Goal: Entertainment & Leisure: Consume media (video, audio)

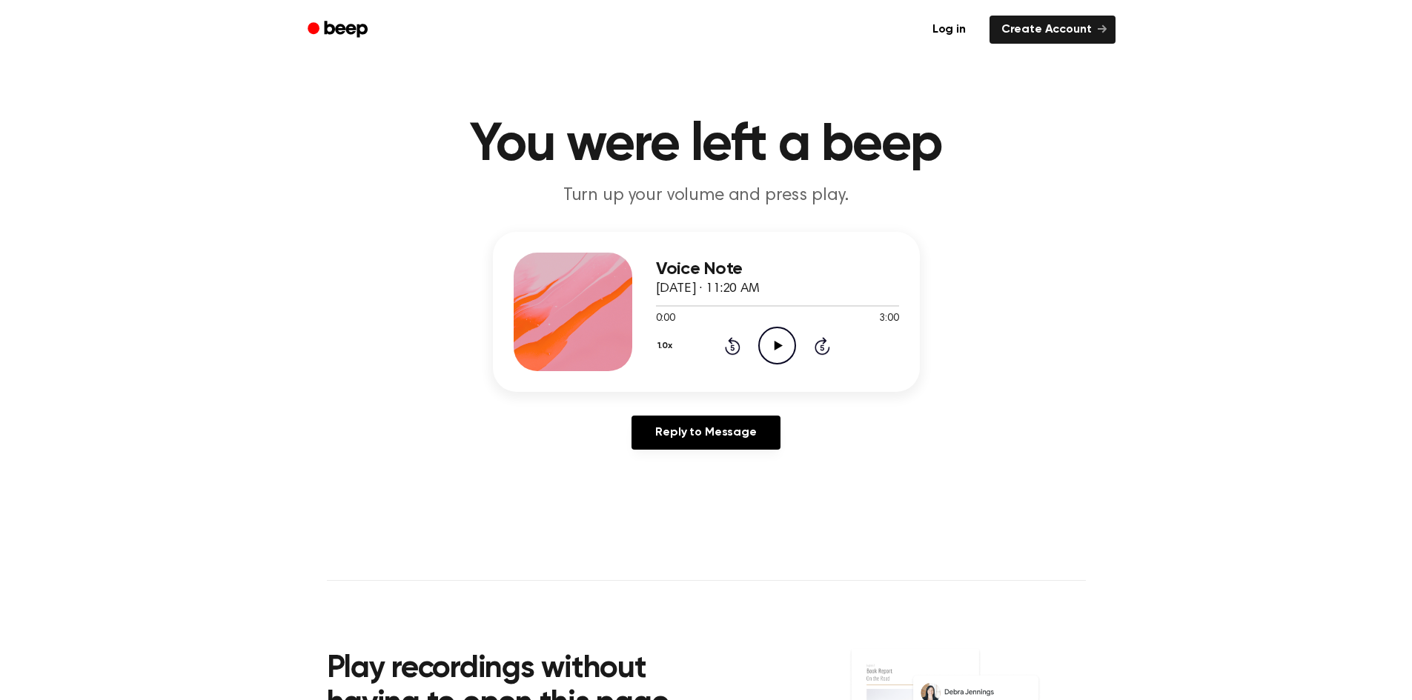
click at [777, 348] on icon at bounding box center [779, 346] width 8 height 10
click at [772, 337] on icon "Pause Audio" at bounding box center [777, 346] width 38 height 38
click at [1050, 72] on main "You were left a beep Turn up your volume and press play. Voice Note [DATE] · 11…" at bounding box center [706, 457] width 1412 height 914
click at [770, 344] on icon "Play Audio" at bounding box center [777, 346] width 38 height 38
click at [775, 340] on icon "Pause Audio" at bounding box center [777, 346] width 38 height 38
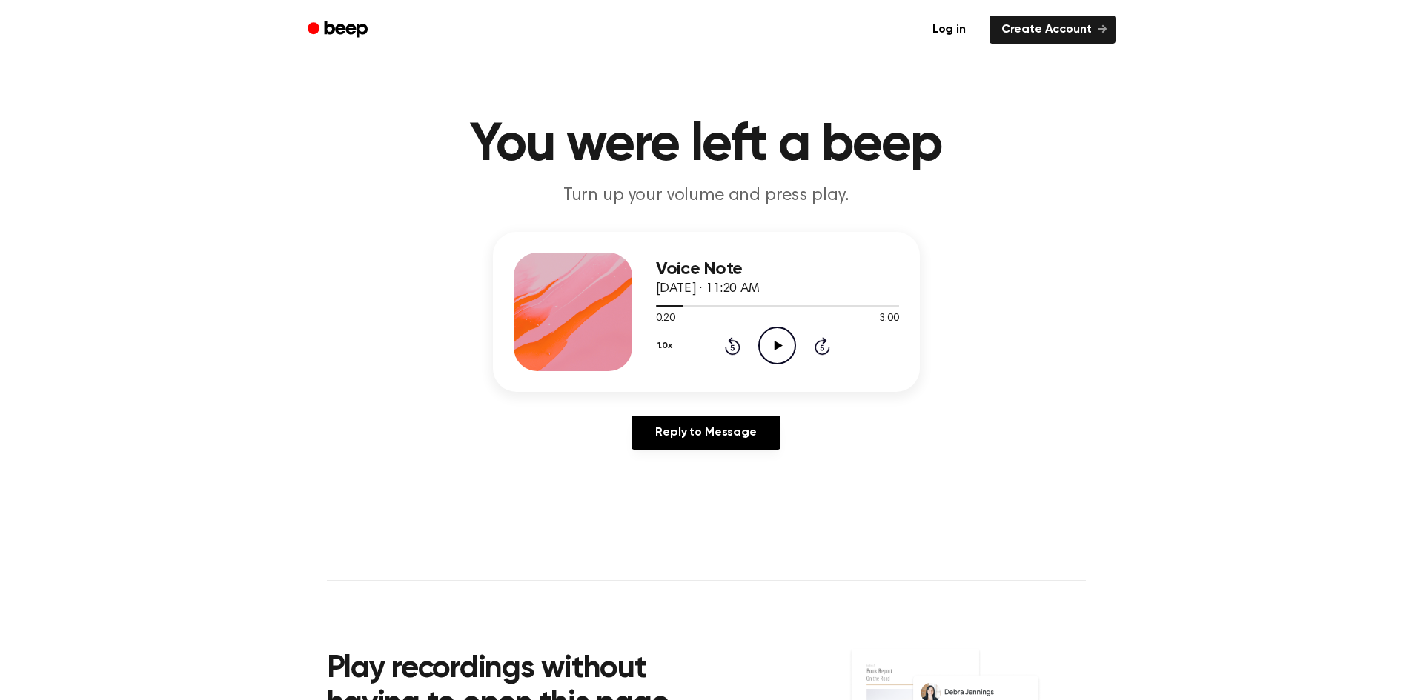
click at [778, 343] on icon at bounding box center [779, 346] width 8 height 10
drag, startPoint x: 775, startPoint y: 348, endPoint x: 744, endPoint y: 302, distance: 54.9
click at [775, 348] on icon at bounding box center [777, 346] width 7 height 10
click at [781, 339] on icon "Play Audio" at bounding box center [777, 346] width 38 height 38
click at [775, 343] on icon at bounding box center [777, 346] width 7 height 10
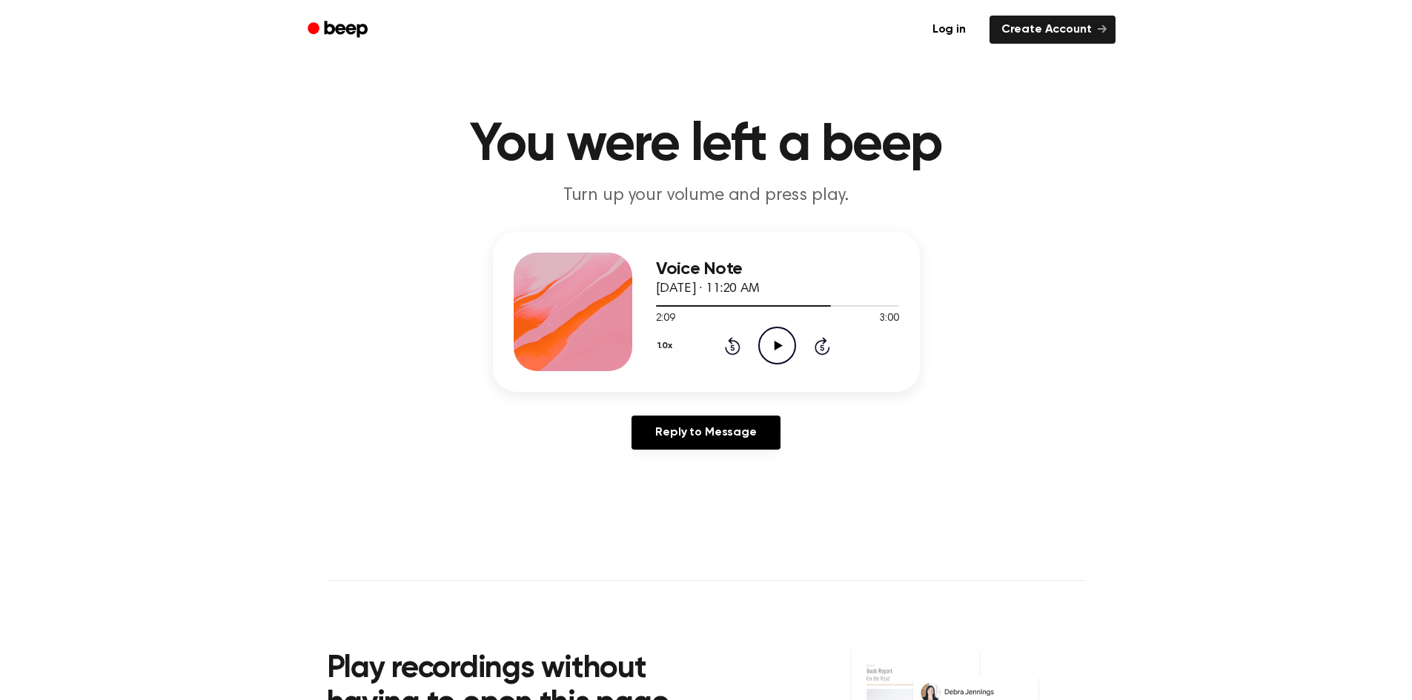
click at [775, 342] on icon at bounding box center [779, 346] width 8 height 10
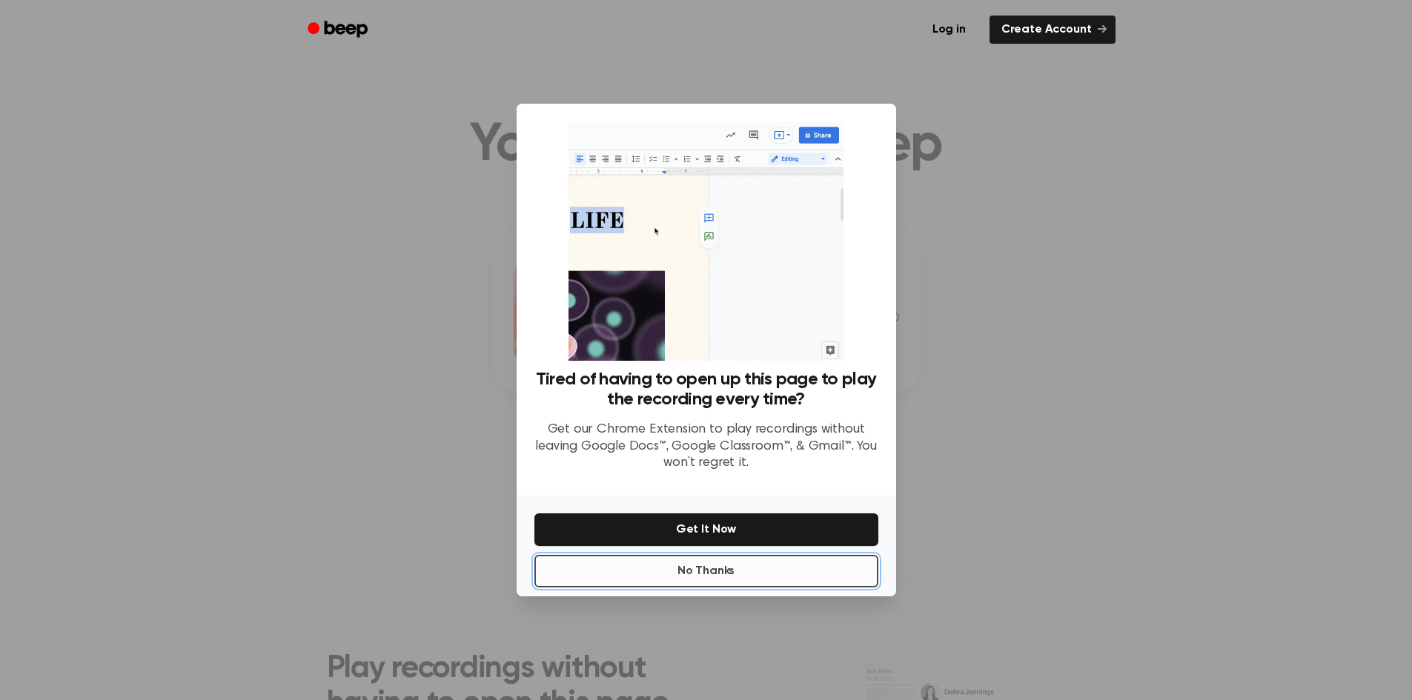
click at [737, 576] on button "No Thanks" at bounding box center [706, 571] width 344 height 33
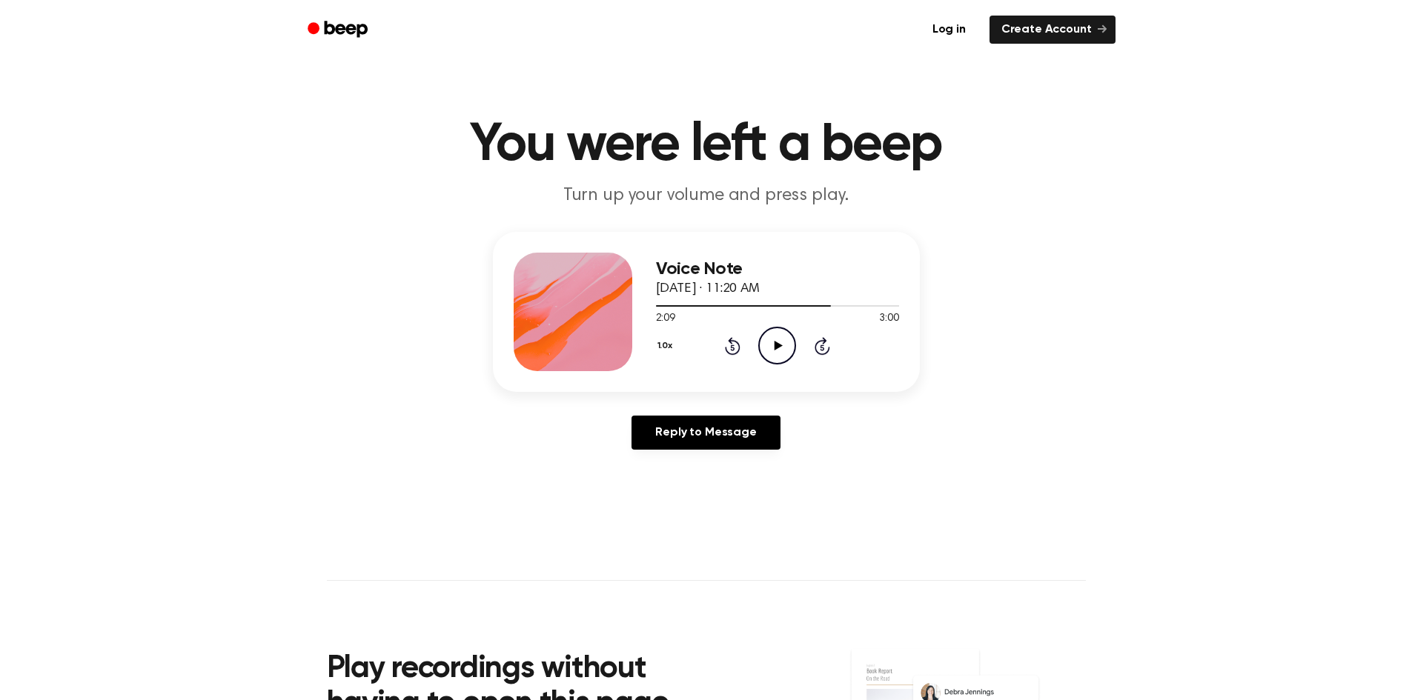
click at [773, 349] on icon "Play Audio" at bounding box center [777, 346] width 38 height 38
click at [780, 344] on icon at bounding box center [777, 346] width 7 height 10
click at [732, 349] on icon at bounding box center [733, 348] width 4 height 6
click at [784, 334] on icon "Play Audio" at bounding box center [777, 346] width 38 height 38
click at [734, 351] on icon "Rewind 5 seconds" at bounding box center [732, 346] width 16 height 19
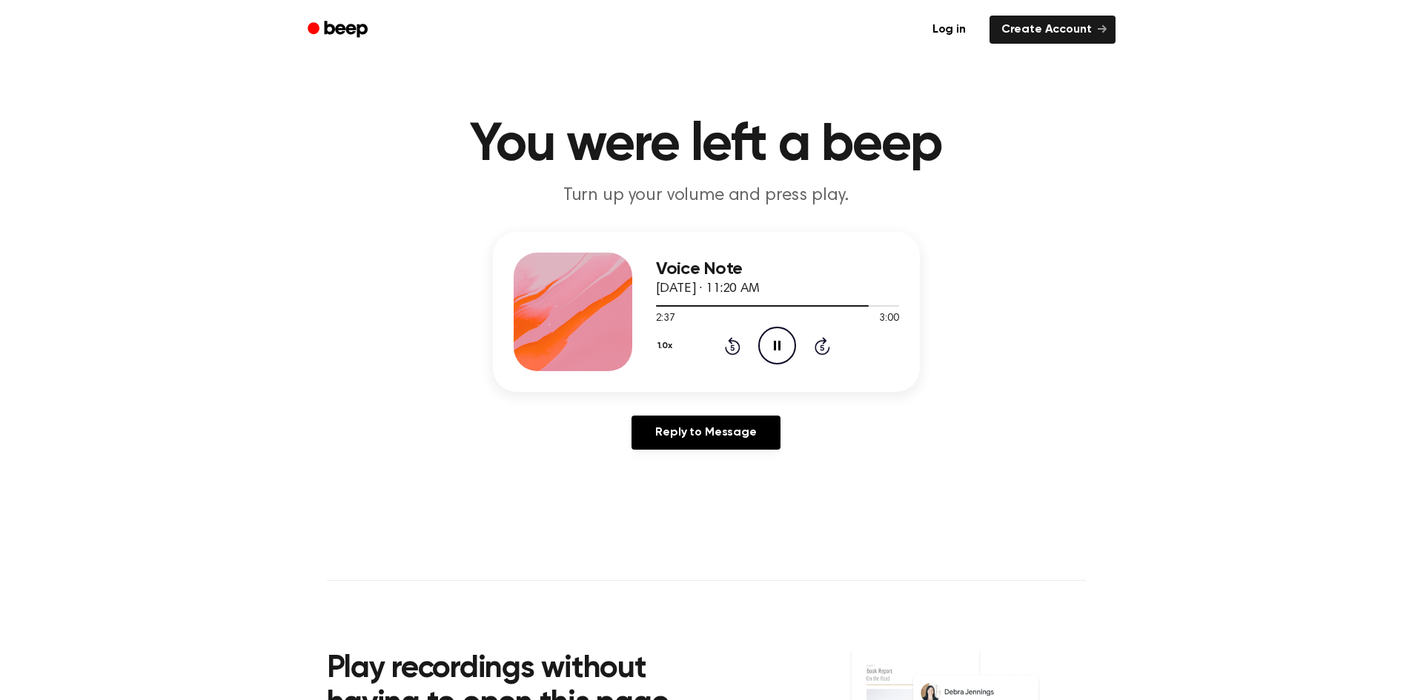
click at [734, 351] on icon "Rewind 5 seconds" at bounding box center [732, 346] width 16 height 19
click at [773, 343] on icon "Pause Audio" at bounding box center [777, 346] width 38 height 38
click at [776, 339] on icon "Play Audio" at bounding box center [777, 346] width 38 height 38
click at [779, 342] on icon "Play Audio" at bounding box center [777, 346] width 38 height 38
click at [774, 348] on icon at bounding box center [777, 346] width 7 height 10
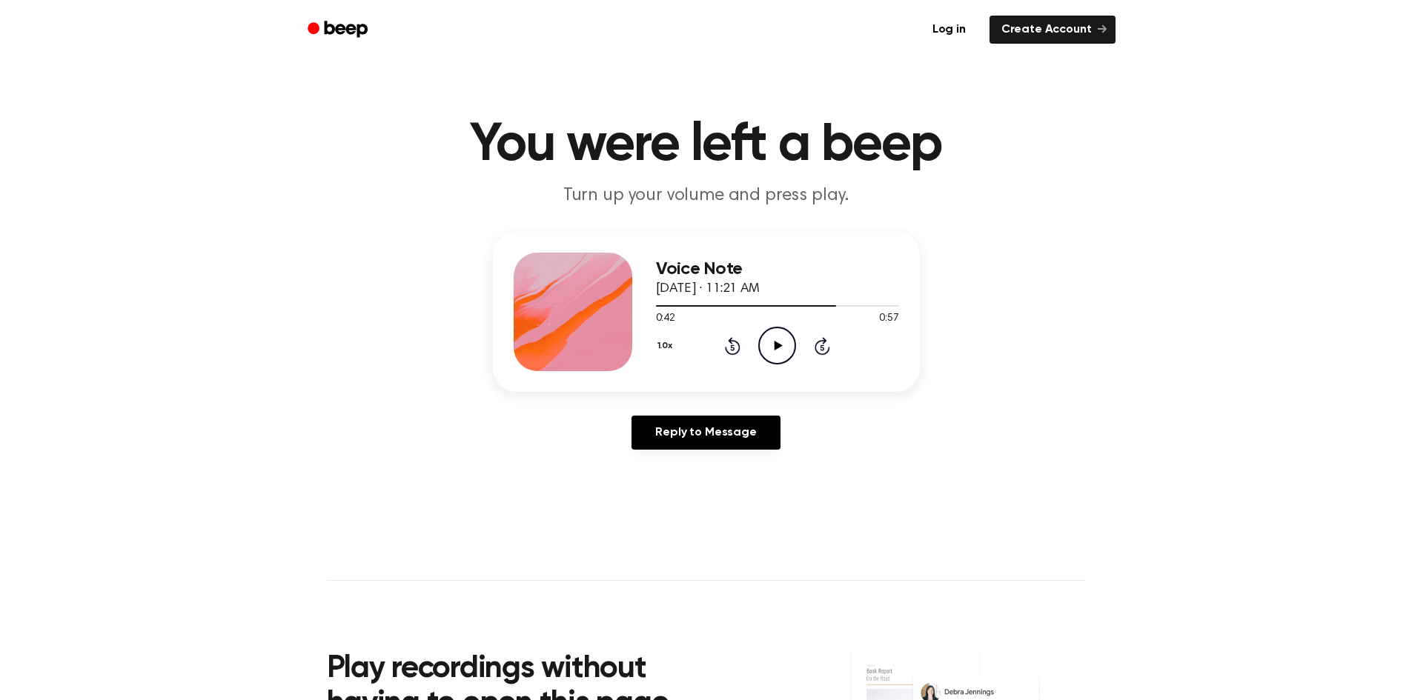
click at [770, 342] on icon "Play Audio" at bounding box center [777, 346] width 38 height 38
